Goal: Complete application form

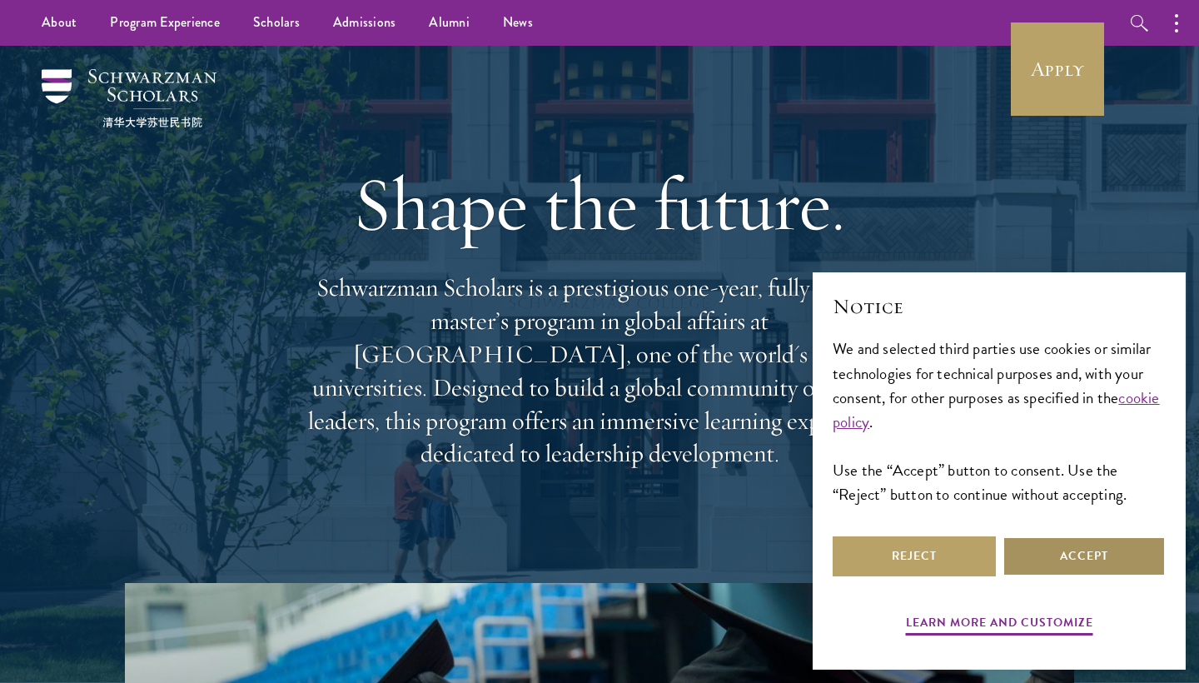
click at [1049, 570] on button "Accept" at bounding box center [1084, 556] width 163 height 40
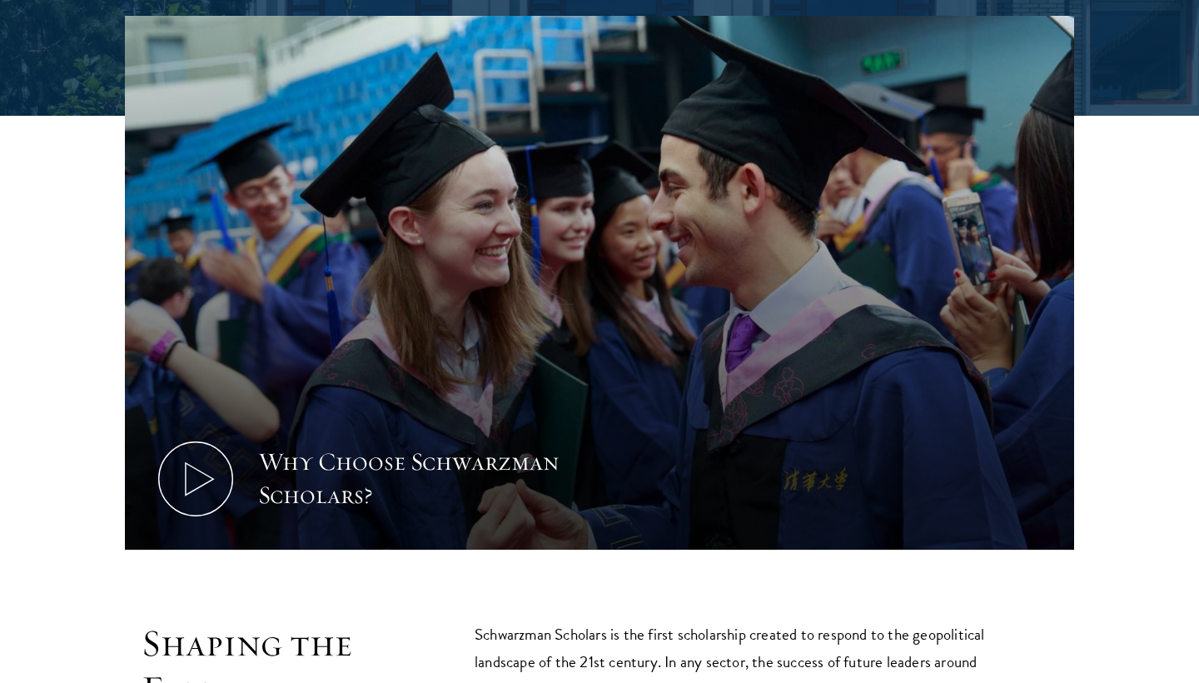
scroll to position [339, 0]
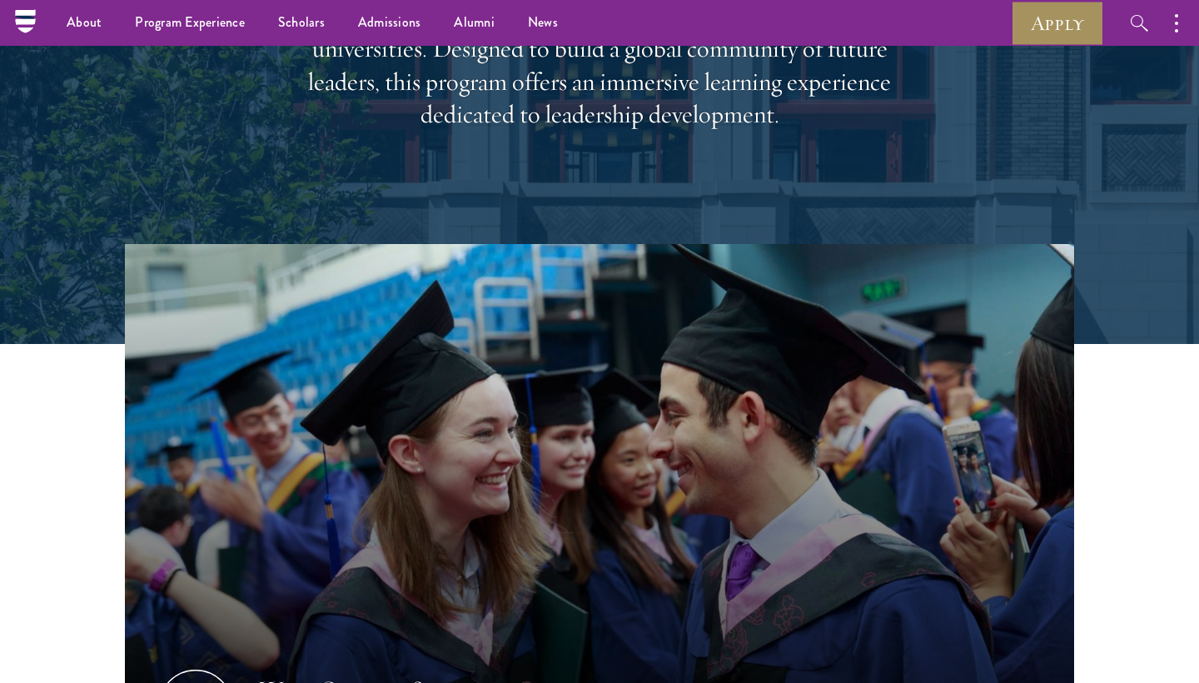
click at [1065, 26] on link "Apply" at bounding box center [1057, 23] width 93 height 46
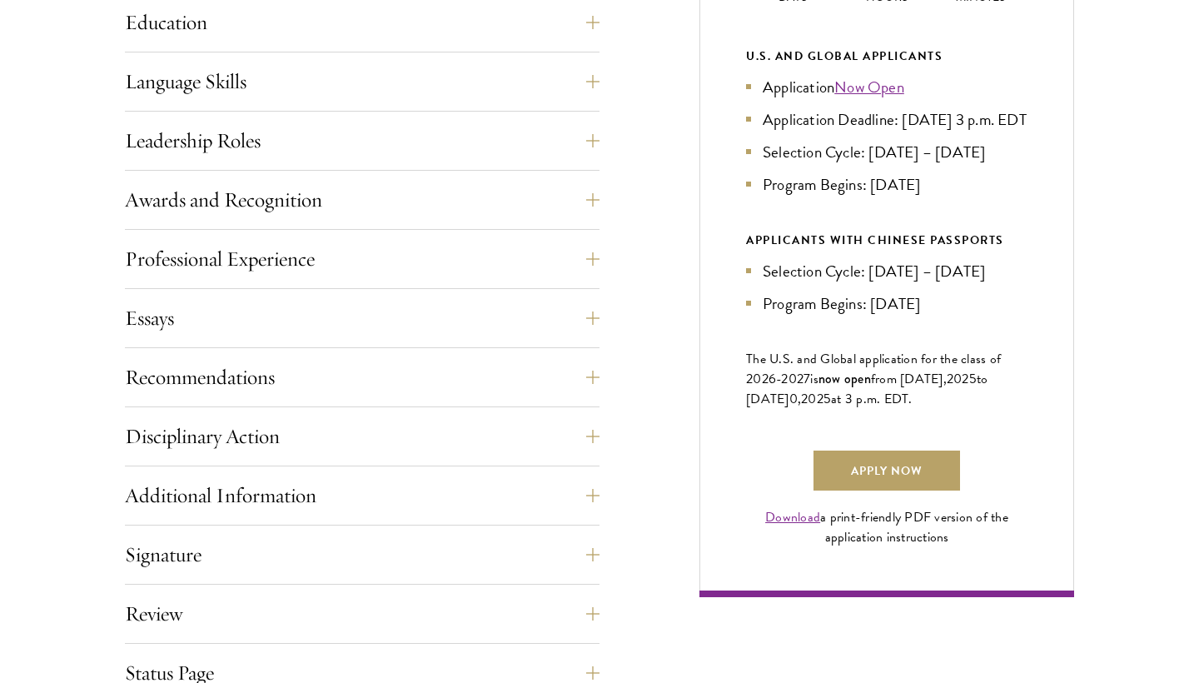
scroll to position [977, 0]
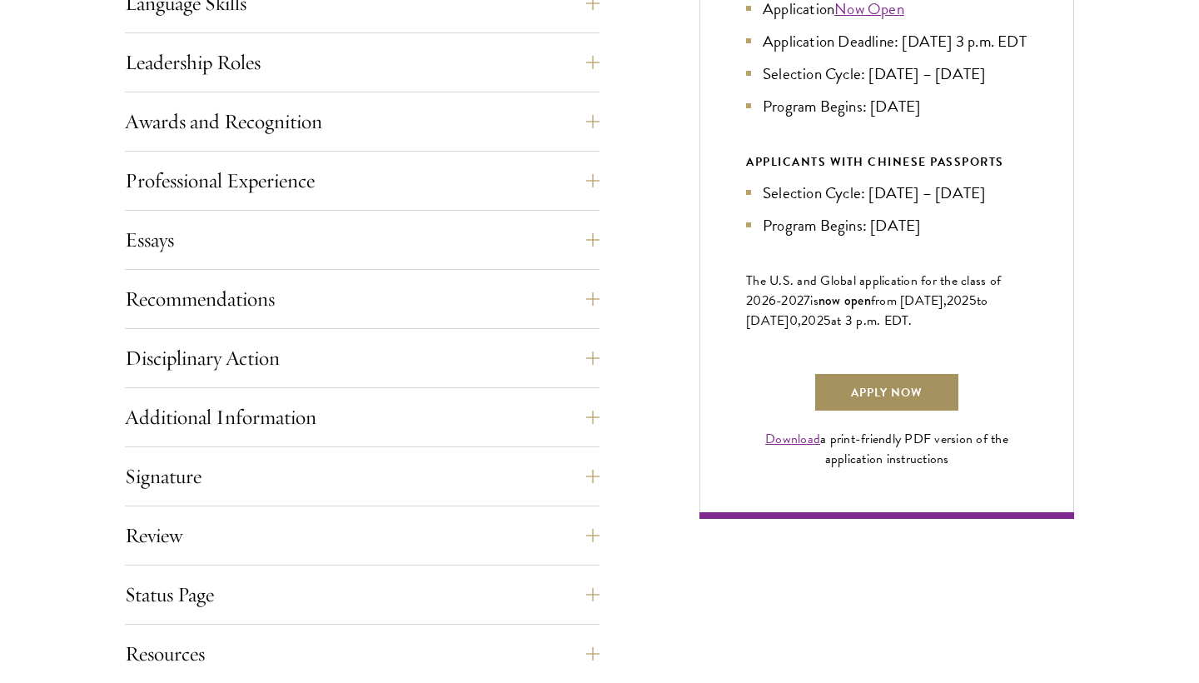
click at [893, 412] on link "Apply Now" at bounding box center [887, 392] width 147 height 40
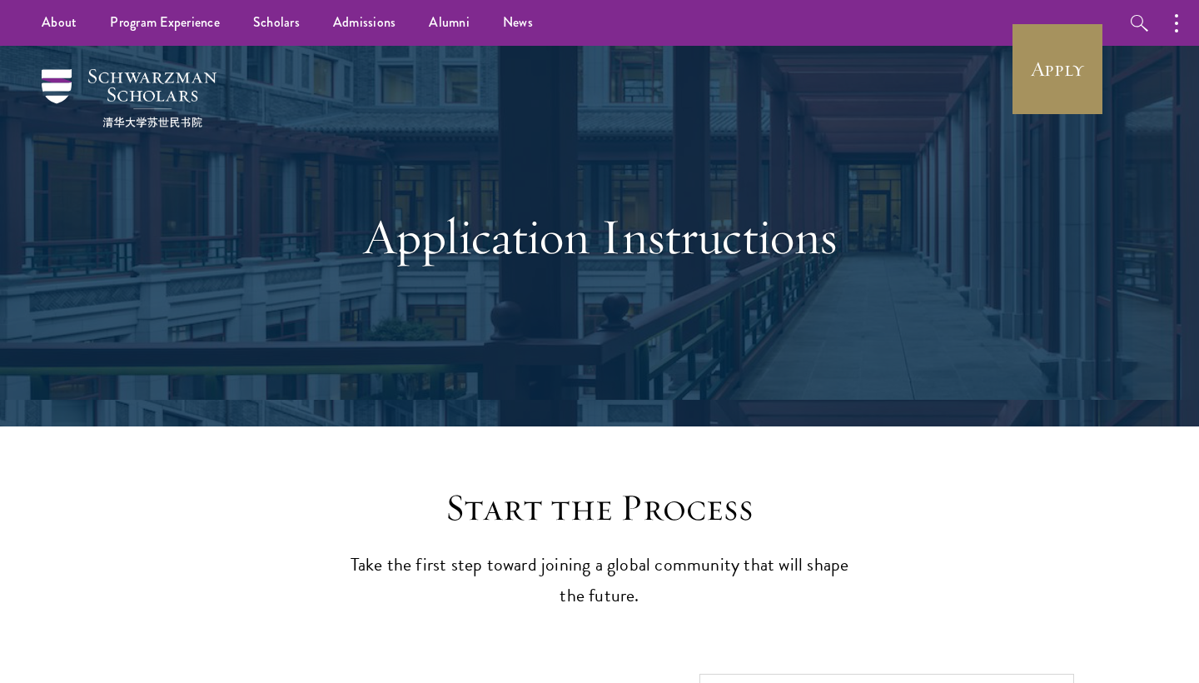
scroll to position [0, 0]
click at [1056, 71] on link "Apply" at bounding box center [1057, 68] width 93 height 93
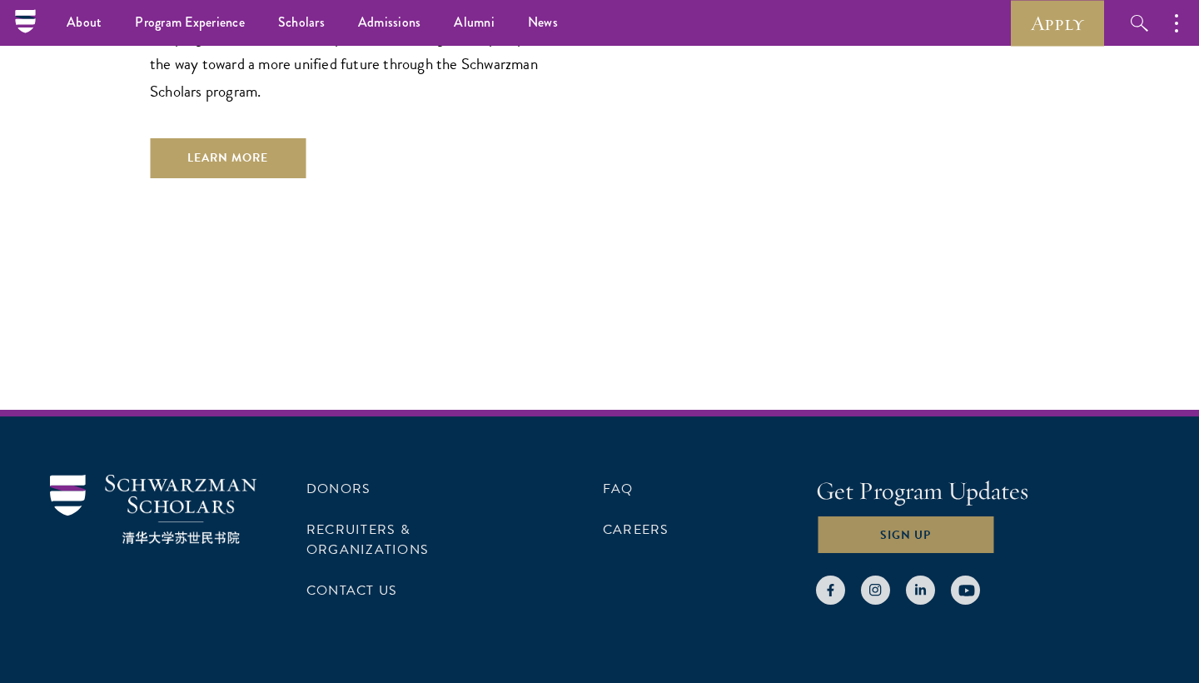
scroll to position [4832, 0]
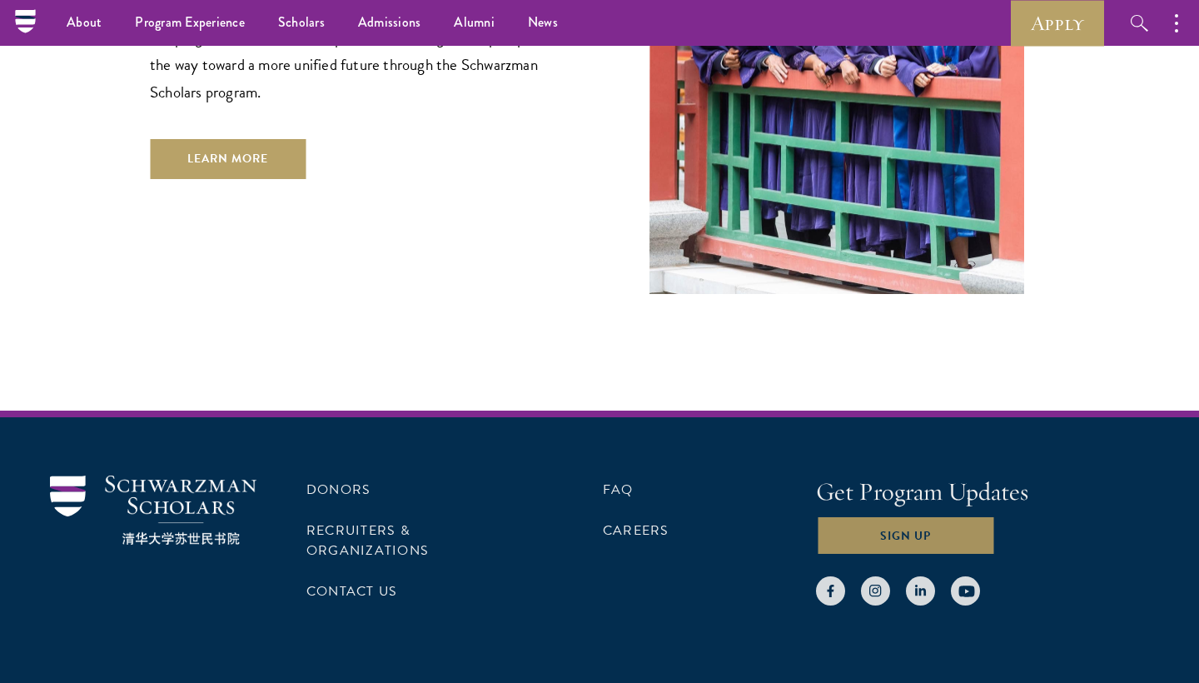
click at [896, 515] on button "Sign Up" at bounding box center [905, 535] width 179 height 40
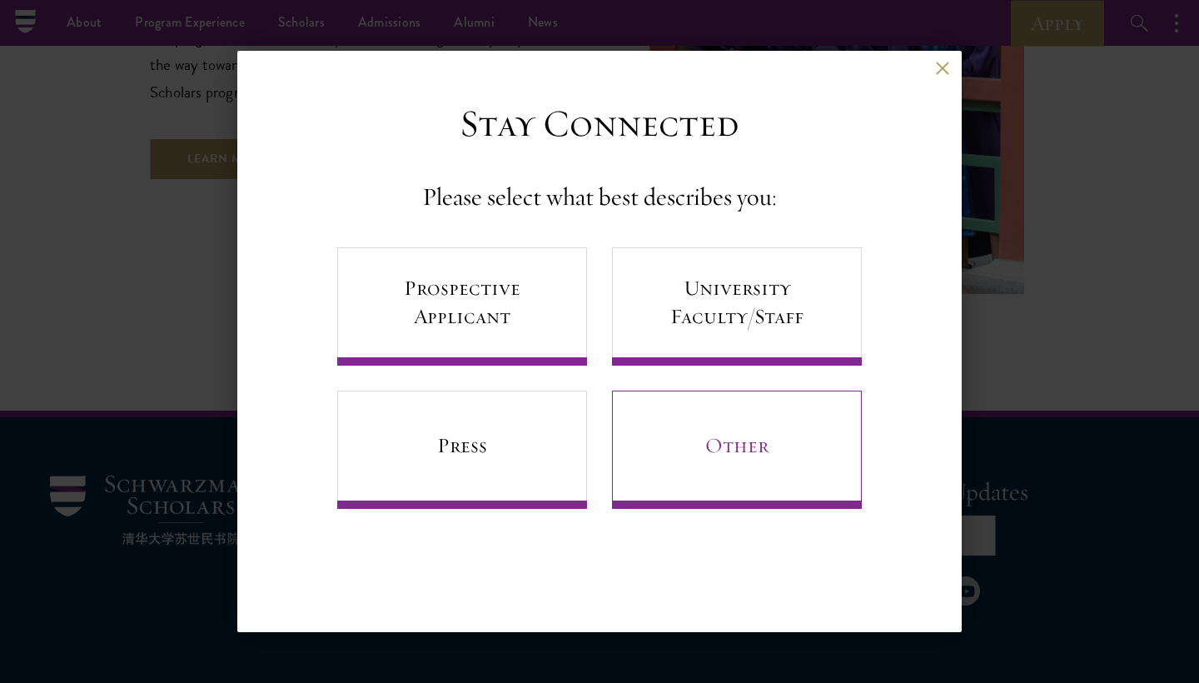
click at [686, 463] on link "Other" at bounding box center [737, 450] width 250 height 118
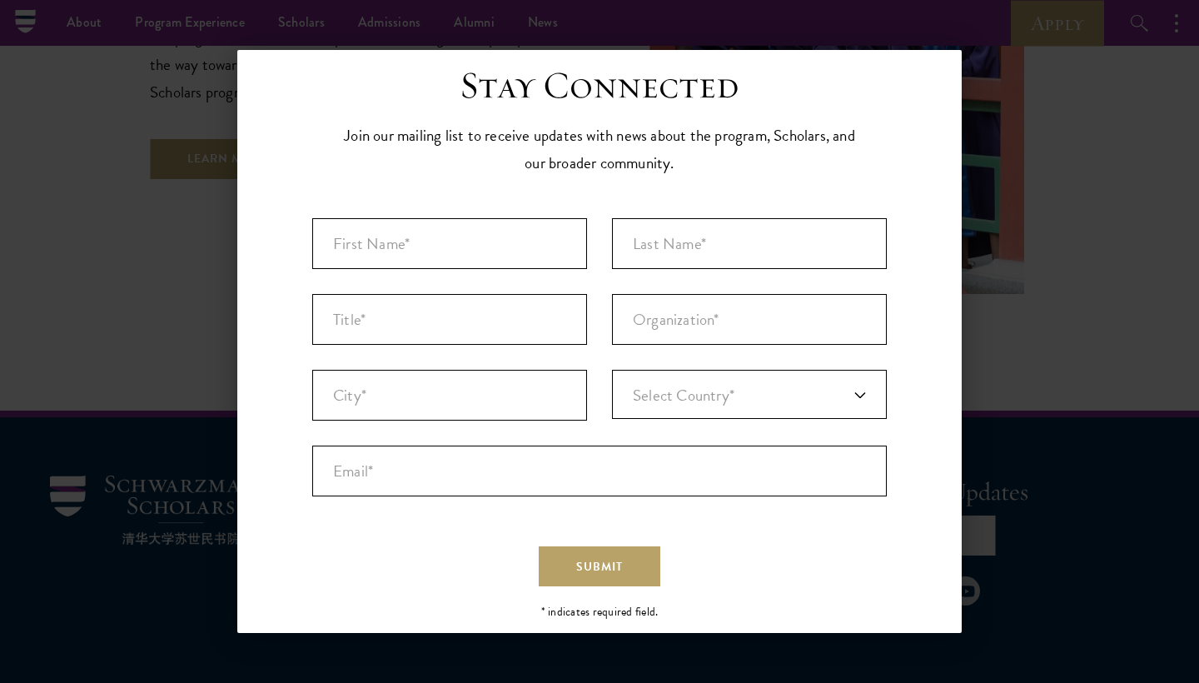
scroll to position [30, 0]
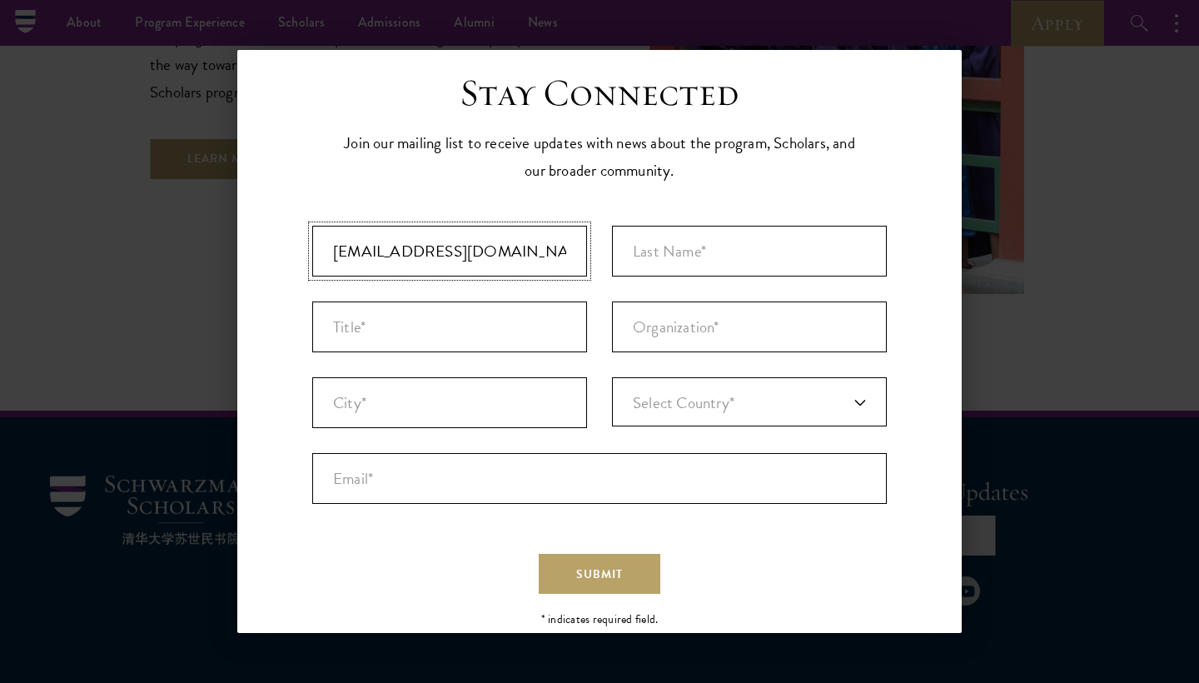
type input "vigneron.pascal@gmail.com"
type input "Vigneron"
click at [708, 391] on span "Select Country*" at bounding box center [684, 403] width 102 height 24
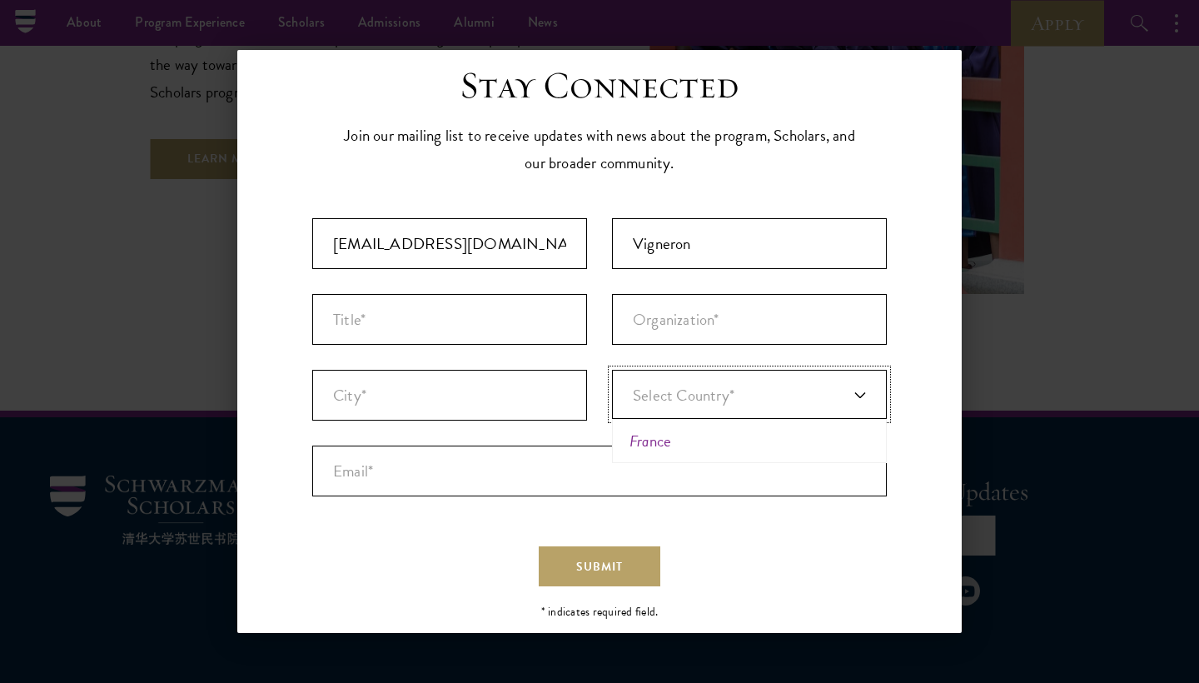
type input "fra"
click at [657, 444] on li "Fra nce" at bounding box center [749, 441] width 265 height 34
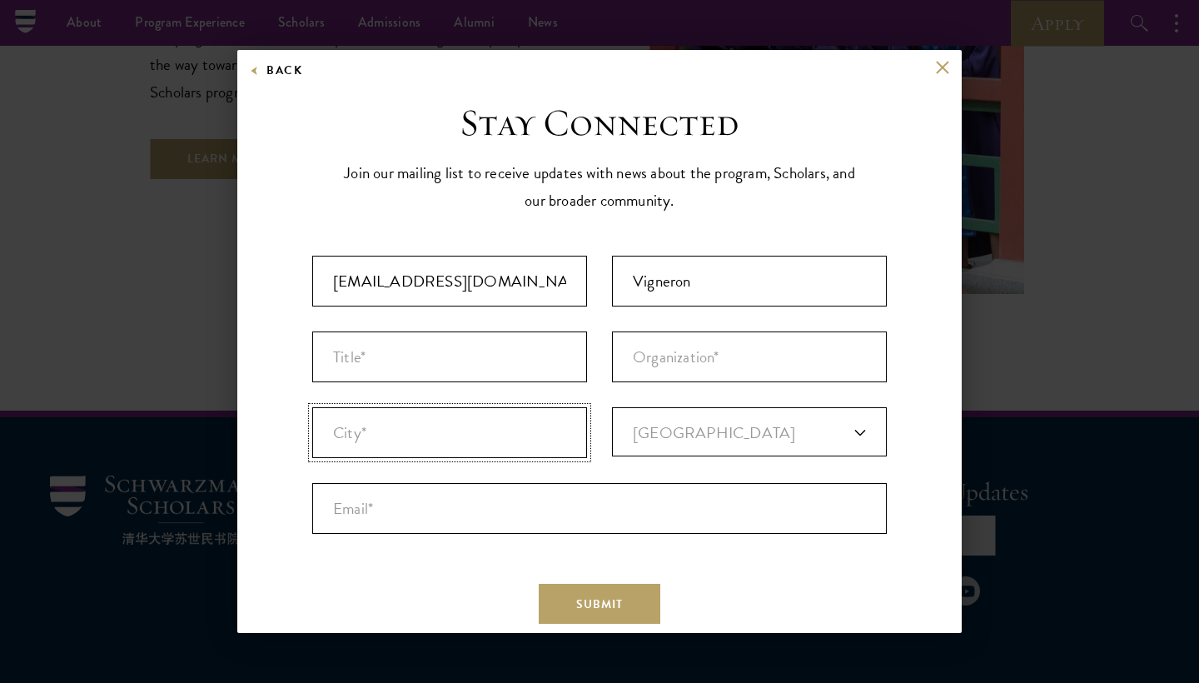
scroll to position [0, 0]
click at [946, 65] on button at bounding box center [942, 67] width 14 height 14
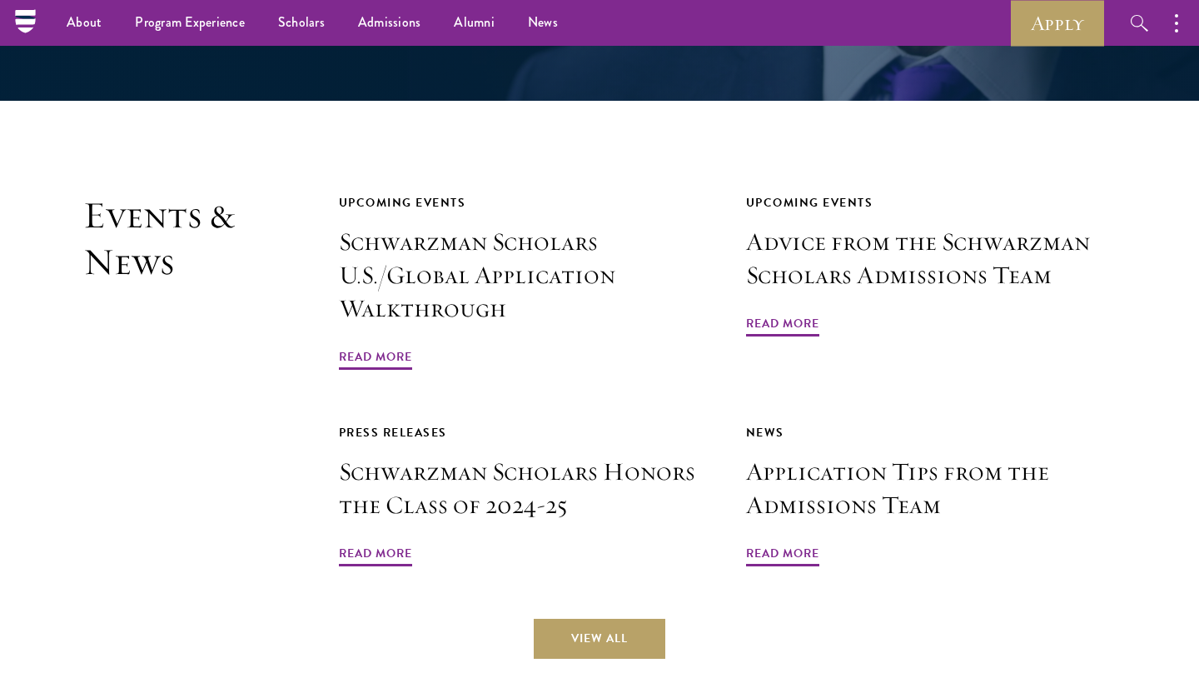
scroll to position [3765, 0]
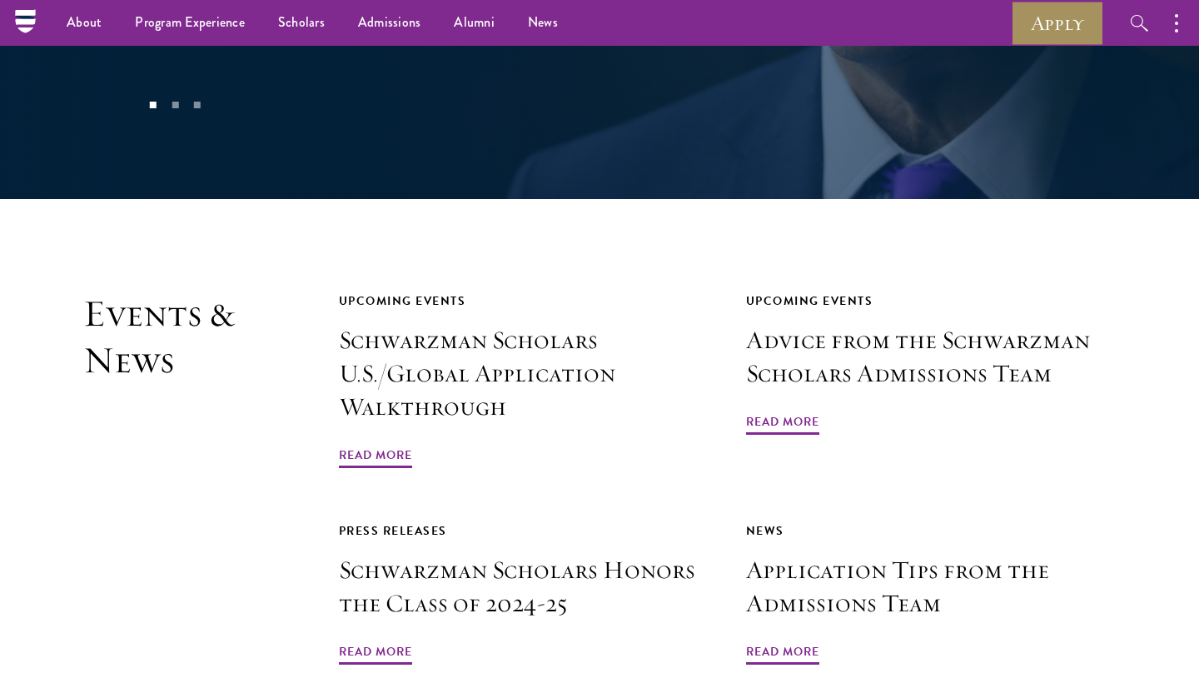
click at [1044, 42] on link "Apply" at bounding box center [1057, 23] width 93 height 46
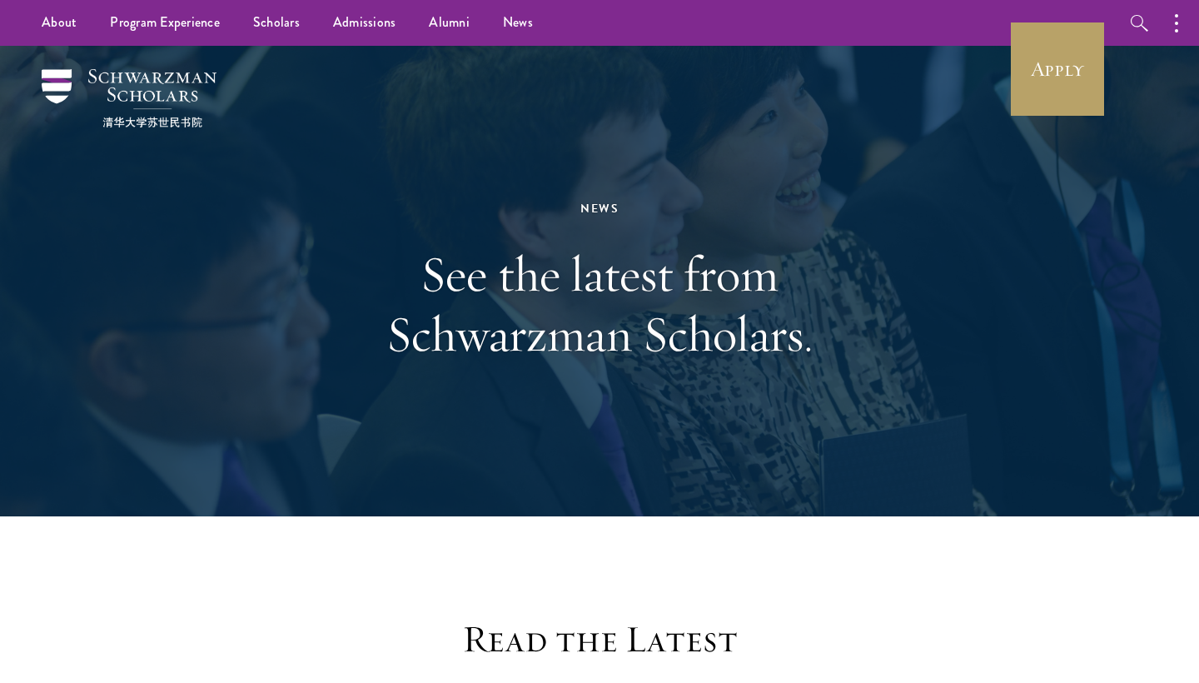
click at [159, 85] on img at bounding box center [129, 98] width 175 height 58
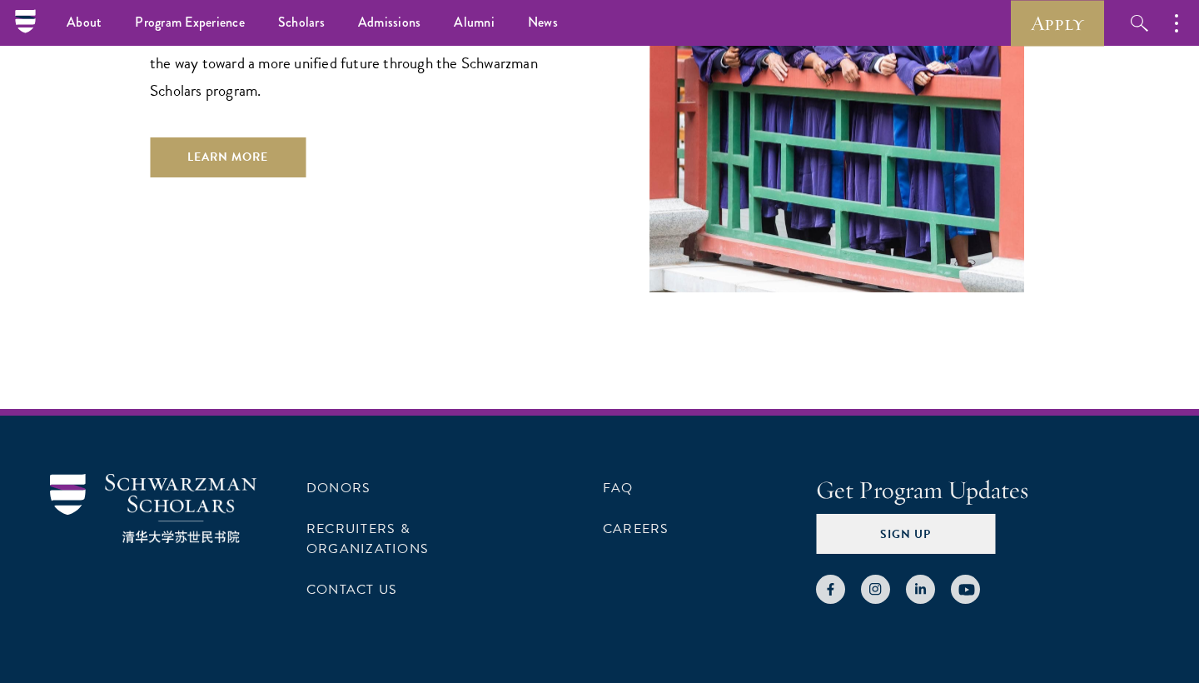
scroll to position [4832, 0]
